Goal: Task Accomplishment & Management: Manage account settings

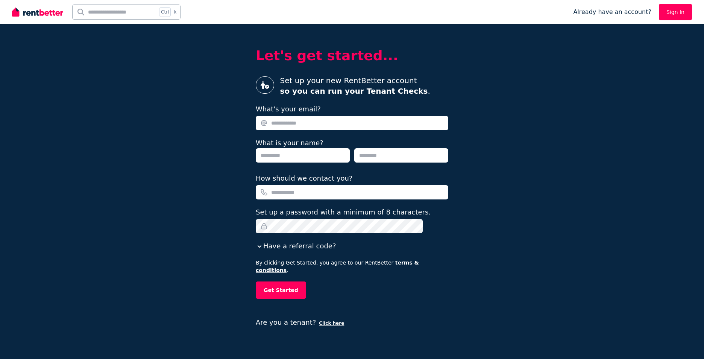
type input "**********"
type input "********"
type input "****"
type input "**********"
drag, startPoint x: 364, startPoint y: 125, endPoint x: 246, endPoint y: 126, distance: 118.2
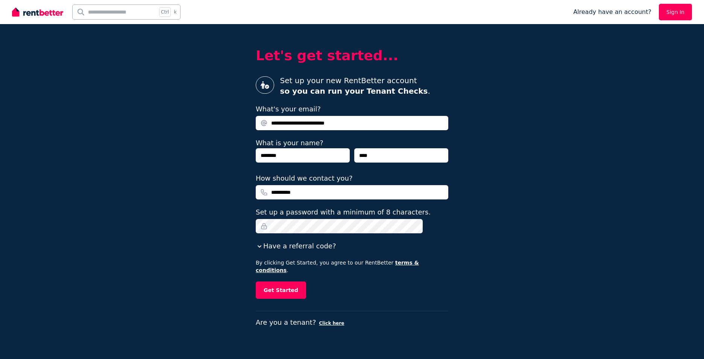
click at [246, 126] on div "**********" at bounding box center [352, 179] width 704 height 359
type input "**********"
drag, startPoint x: 324, startPoint y: 193, endPoint x: 277, endPoint y: 193, distance: 46.7
click at [277, 193] on input "**********" at bounding box center [352, 192] width 193 height 14
type input "**********"
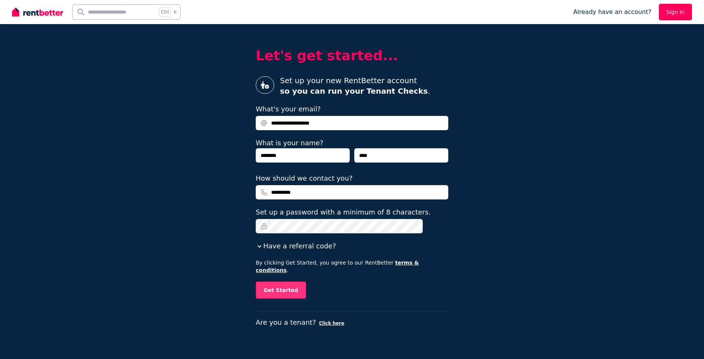
click at [287, 287] on button "Get Started" at bounding box center [281, 289] width 50 height 17
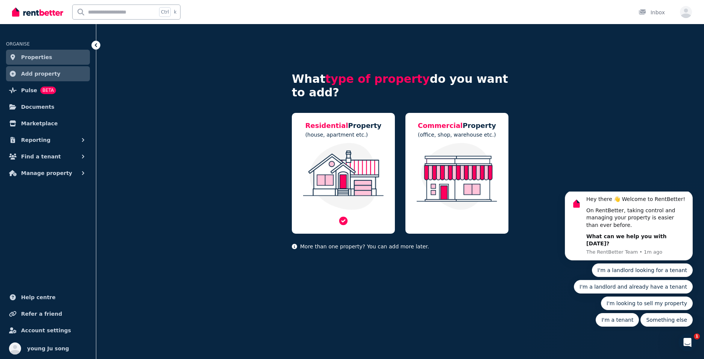
click at [320, 177] on img at bounding box center [344, 176] width 88 height 67
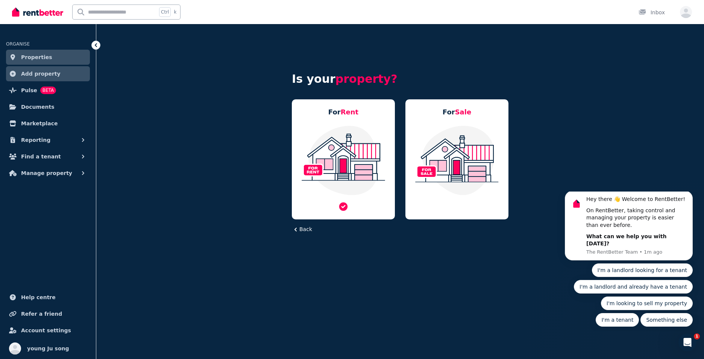
click at [342, 206] on icon at bounding box center [343, 206] width 11 height 11
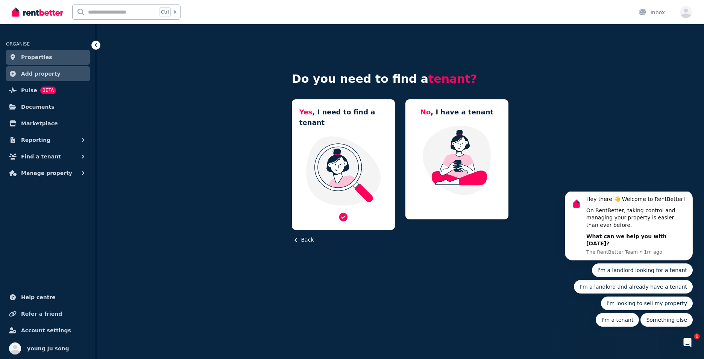
click at [325, 159] on img at bounding box center [344, 170] width 88 height 71
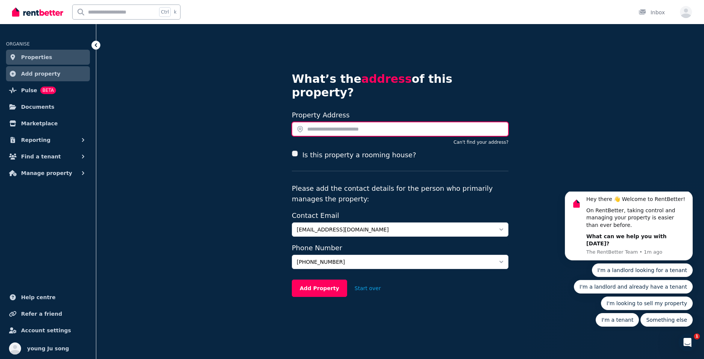
click at [321, 122] on input "text" at bounding box center [400, 129] width 217 height 14
type input "*"
click at [102, 45] on div "What’s the address of this property? Search your address Property Address Can't…" at bounding box center [400, 181] width 608 height 315
click at [96, 44] on icon at bounding box center [96, 45] width 2 height 4
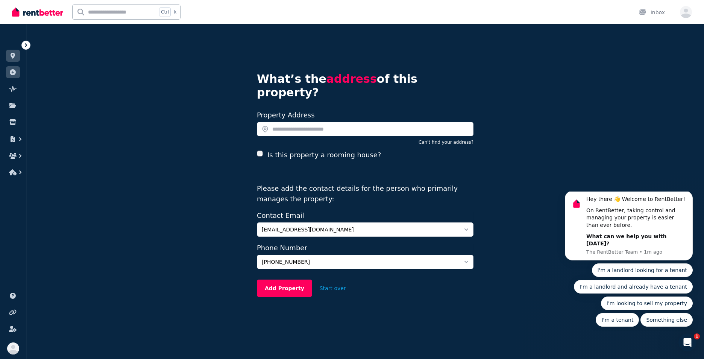
click at [26, 44] on icon at bounding box center [26, 45] width 8 height 8
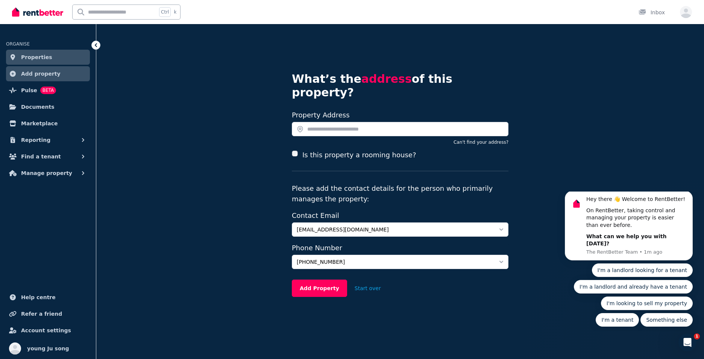
click at [96, 46] on icon at bounding box center [96, 45] width 2 height 4
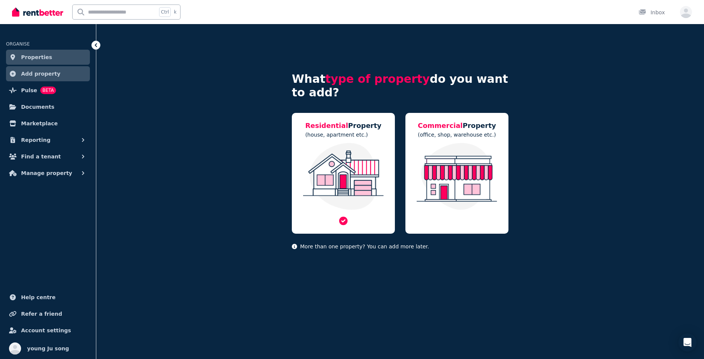
click at [328, 126] on span "Residential" at bounding box center [327, 126] width 43 height 8
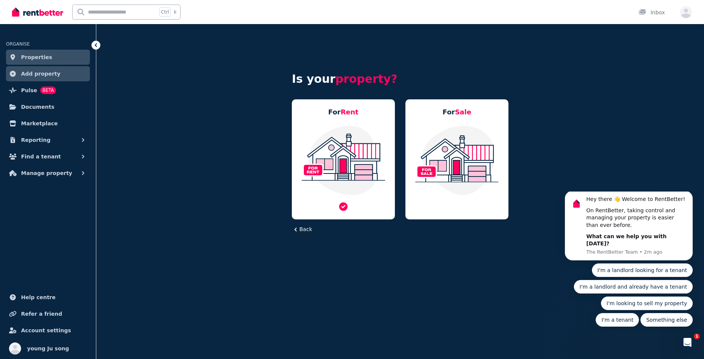
click at [337, 160] on img at bounding box center [344, 160] width 88 height 71
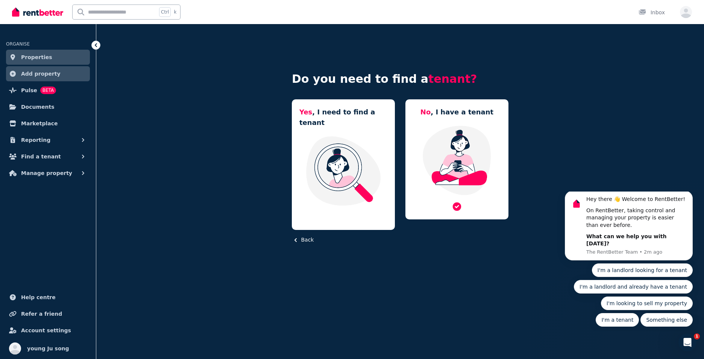
click at [454, 166] on img at bounding box center [457, 160] width 88 height 71
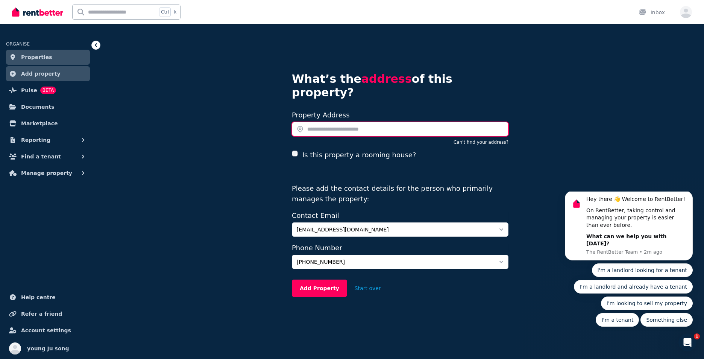
click at [314, 122] on input "text" at bounding box center [400, 129] width 217 height 14
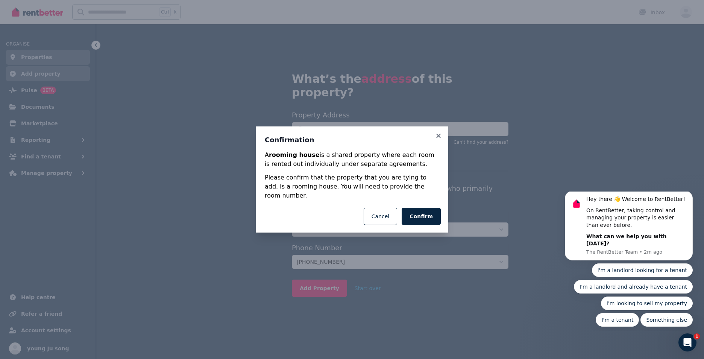
click at [443, 141] on div "Confirmation A rooming house is a shared property where each room is rented out…" at bounding box center [352, 163] width 193 height 74
click at [380, 215] on button "Cancel" at bounding box center [380, 216] width 33 height 17
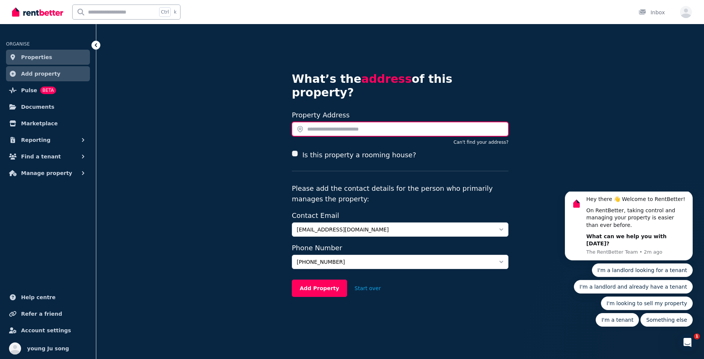
click at [298, 122] on input "text" at bounding box center [400, 129] width 217 height 14
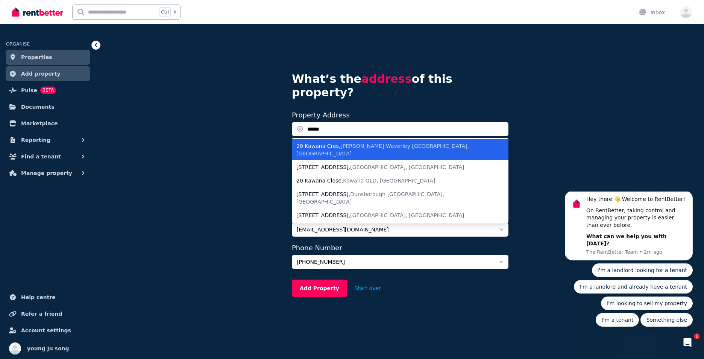
click at [318, 142] on div "20 Kawana Cres , Glen Waverley VIC, Australia" at bounding box center [396, 149] width 199 height 15
type input "**********"
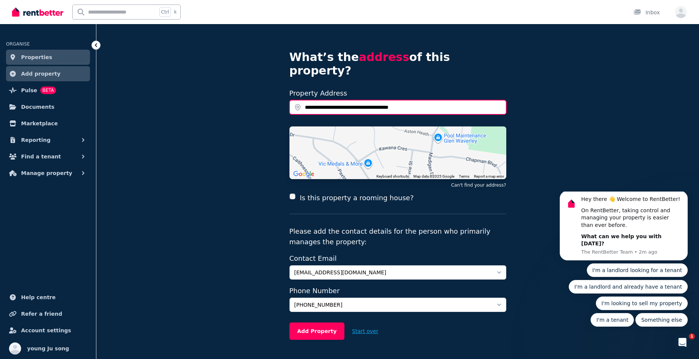
scroll to position [31, 0]
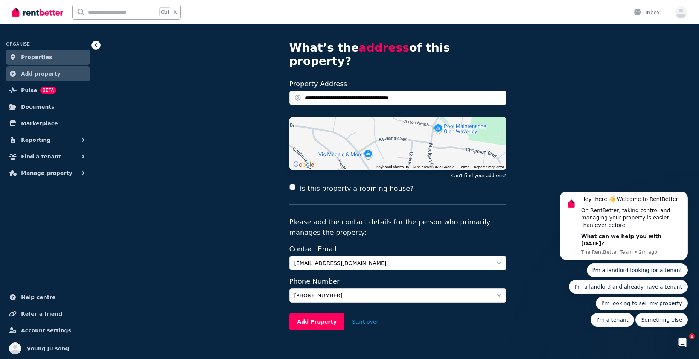
click at [351, 313] on button "Start over" at bounding box center [364, 321] width 41 height 17
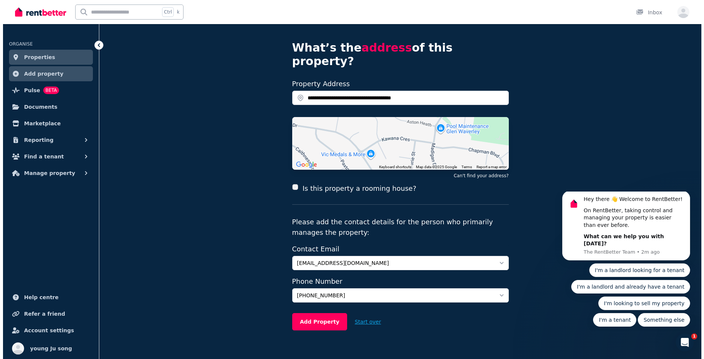
scroll to position [0, 0]
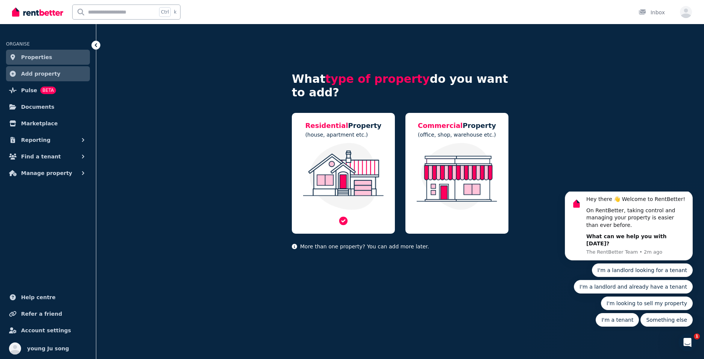
click at [338, 180] on img at bounding box center [344, 176] width 88 height 67
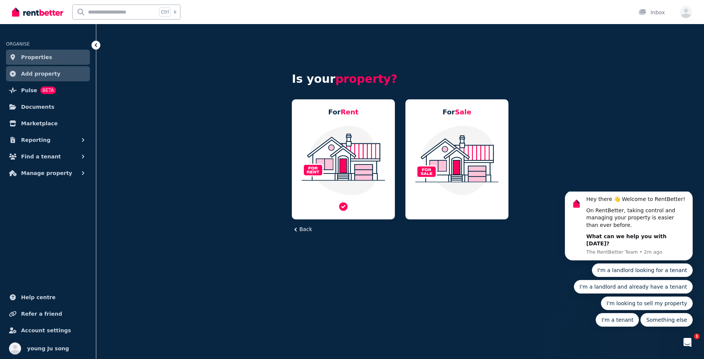
click at [344, 208] on icon at bounding box center [343, 206] width 8 height 8
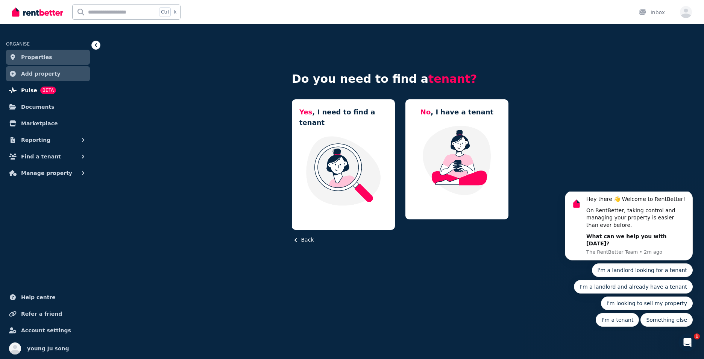
click at [41, 89] on span "BETA" at bounding box center [48, 91] width 16 height 8
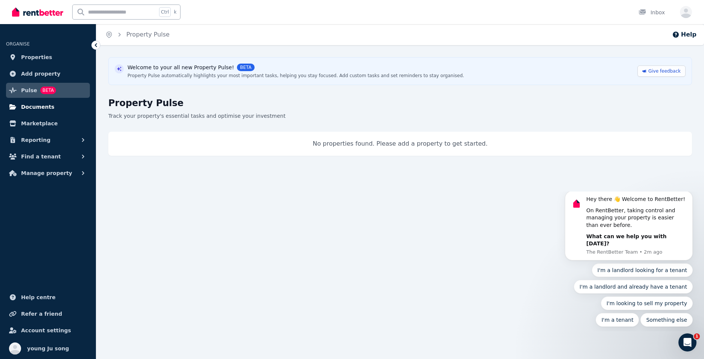
click at [34, 109] on span "Documents" at bounding box center [37, 106] width 33 height 9
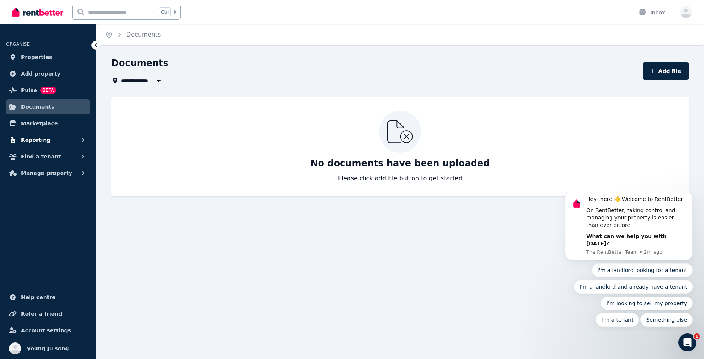
click at [81, 140] on icon "button" at bounding box center [83, 140] width 8 height 8
click at [81, 181] on button "Find a tenant" at bounding box center [48, 188] width 84 height 15
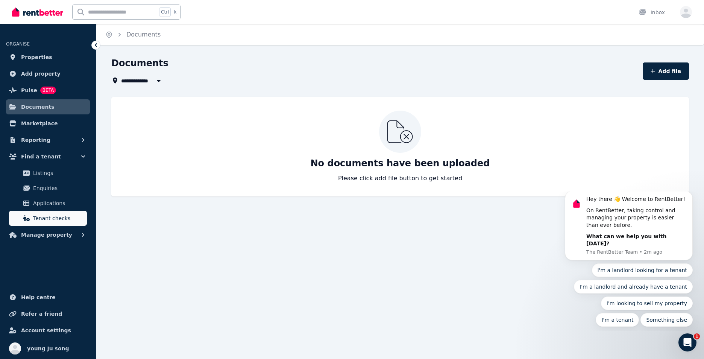
click at [47, 221] on span "Tenant checks" at bounding box center [58, 218] width 51 height 9
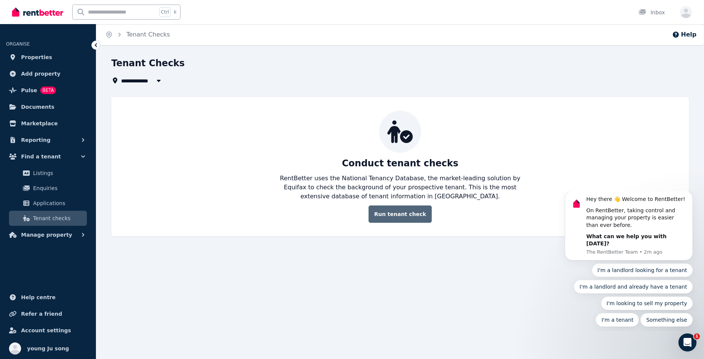
click at [411, 214] on link "Run tenant check" at bounding box center [400, 213] width 63 height 17
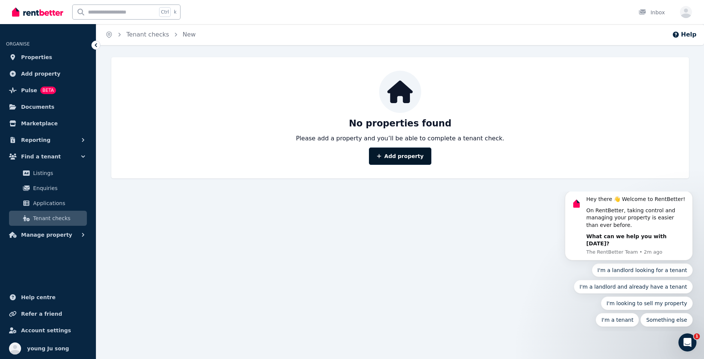
click at [400, 156] on link "Add property" at bounding box center [400, 156] width 63 height 17
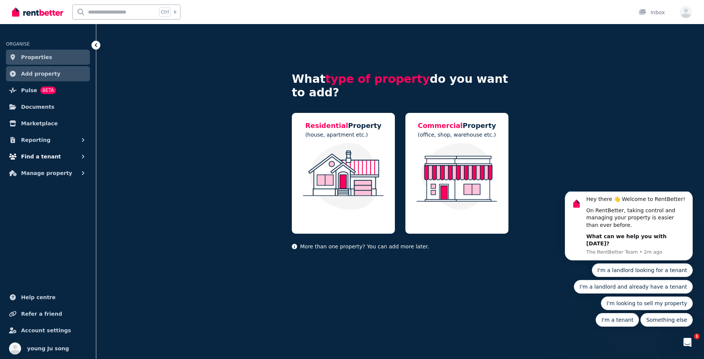
click at [79, 157] on button "Find a tenant" at bounding box center [48, 156] width 84 height 15
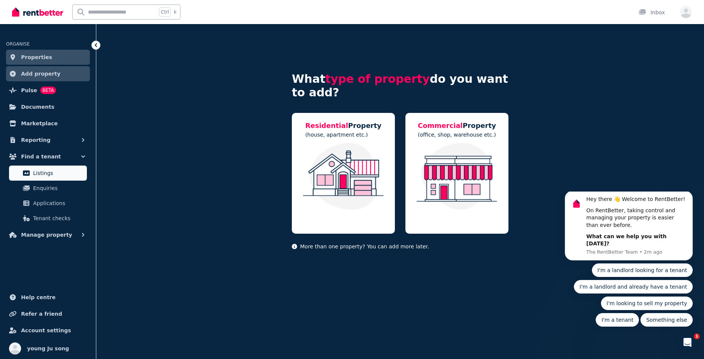
click at [50, 171] on span "Listings" at bounding box center [58, 173] width 51 height 9
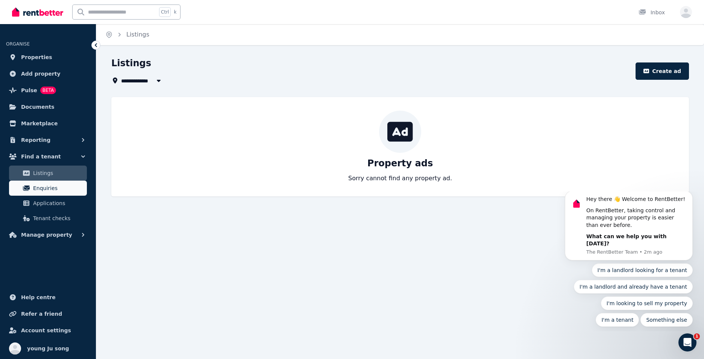
click at [40, 185] on span "Enquiries" at bounding box center [58, 188] width 51 height 9
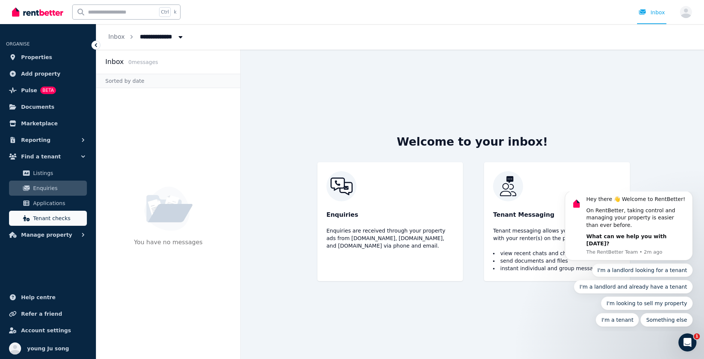
click at [44, 219] on span "Tenant checks" at bounding box center [58, 218] width 51 height 9
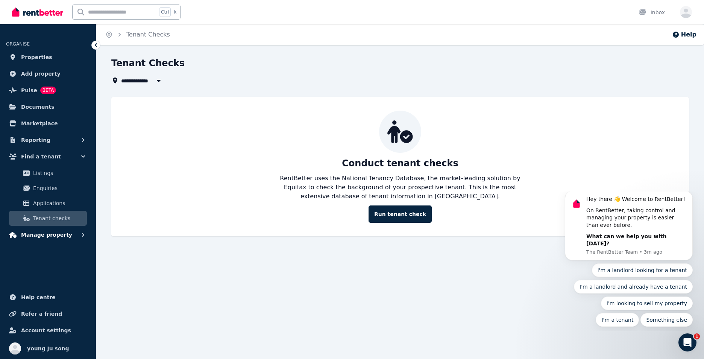
click at [82, 232] on icon "button" at bounding box center [83, 235] width 8 height 8
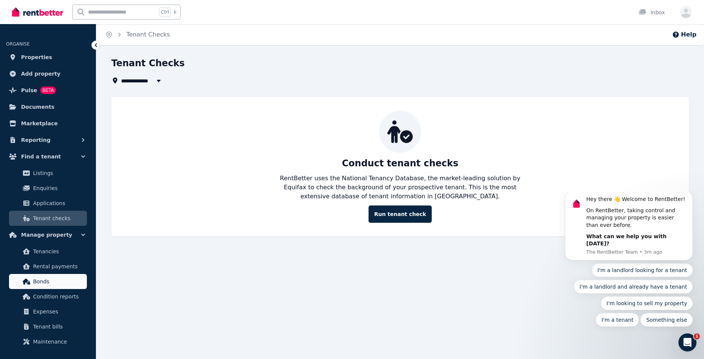
click at [50, 287] on link "Bonds" at bounding box center [48, 281] width 78 height 15
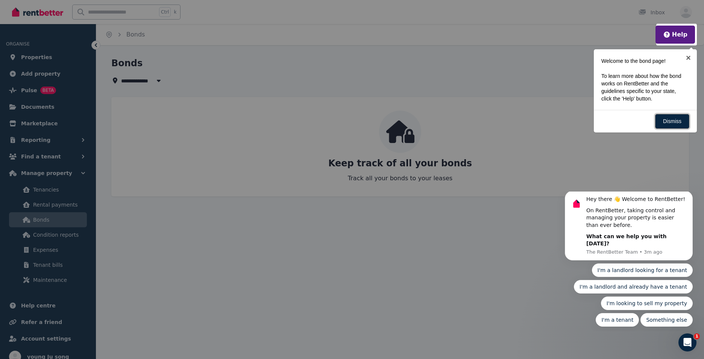
drag, startPoint x: 672, startPoint y: 125, endPoint x: 414, endPoint y: 172, distance: 261.5
click at [671, 125] on link "Dismiss" at bounding box center [673, 121] width 34 height 15
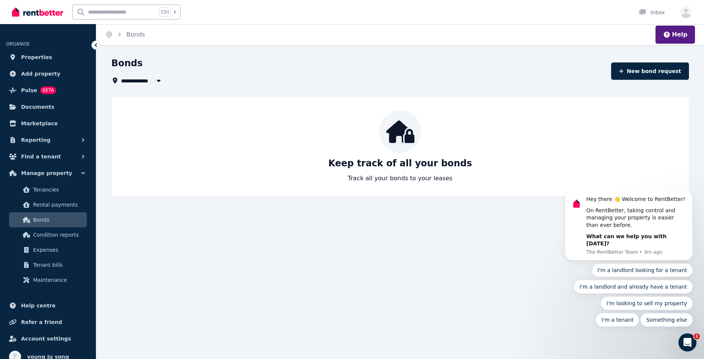
click at [392, 141] on icon at bounding box center [400, 131] width 28 height 23
click at [405, 177] on p "Track all your bonds to your leases" at bounding box center [400, 178] width 105 height 9
click at [156, 81] on icon "button" at bounding box center [159, 81] width 8 height 6
type input "**********"
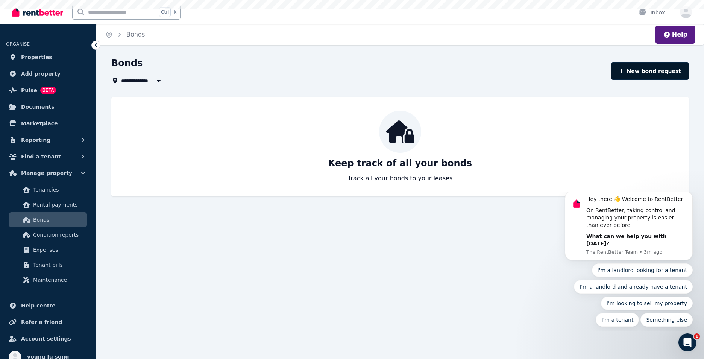
click at [634, 76] on button "New bond request" at bounding box center [650, 70] width 78 height 17
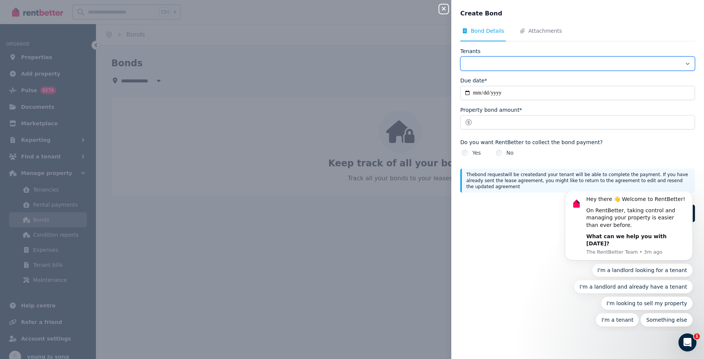
click at [500, 70] on select "Tenants" at bounding box center [578, 63] width 235 height 14
click at [497, 64] on select "Tenants" at bounding box center [578, 63] width 235 height 14
click at [681, 62] on select "Tenants" at bounding box center [578, 63] width 235 height 14
click at [468, 61] on select "Tenants" at bounding box center [578, 63] width 235 height 14
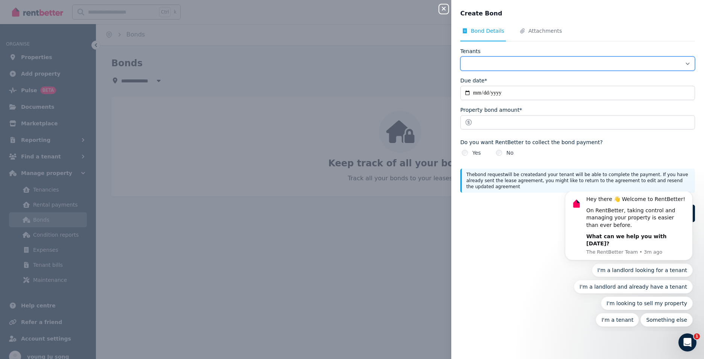
click at [537, 65] on select "Tenants" at bounding box center [578, 63] width 235 height 14
click at [535, 63] on select "Tenants" at bounding box center [578, 63] width 235 height 14
click at [683, 63] on select "Tenants" at bounding box center [578, 63] width 235 height 14
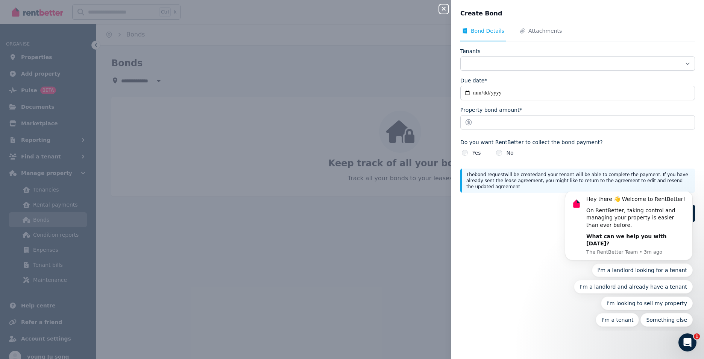
click at [446, 10] on icon "button" at bounding box center [444, 9] width 9 height 6
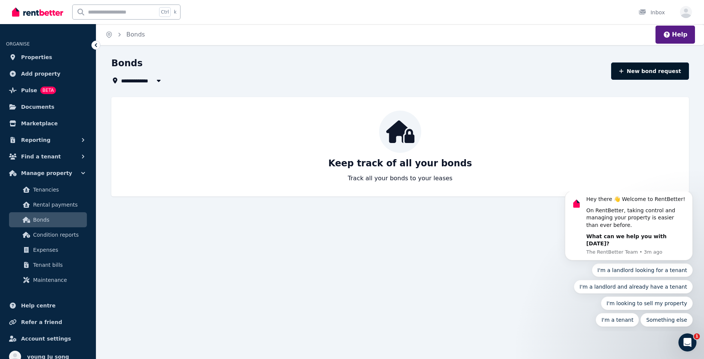
click at [663, 70] on button "New bond request" at bounding box center [650, 70] width 78 height 17
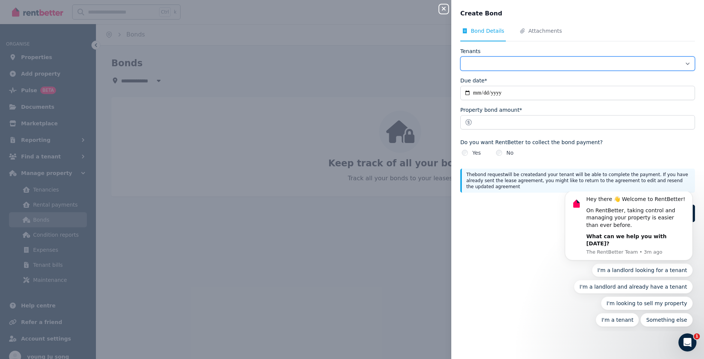
click at [473, 60] on select "Tenants" at bounding box center [578, 63] width 235 height 14
